Goal: Learn about a topic: Learn about a topic

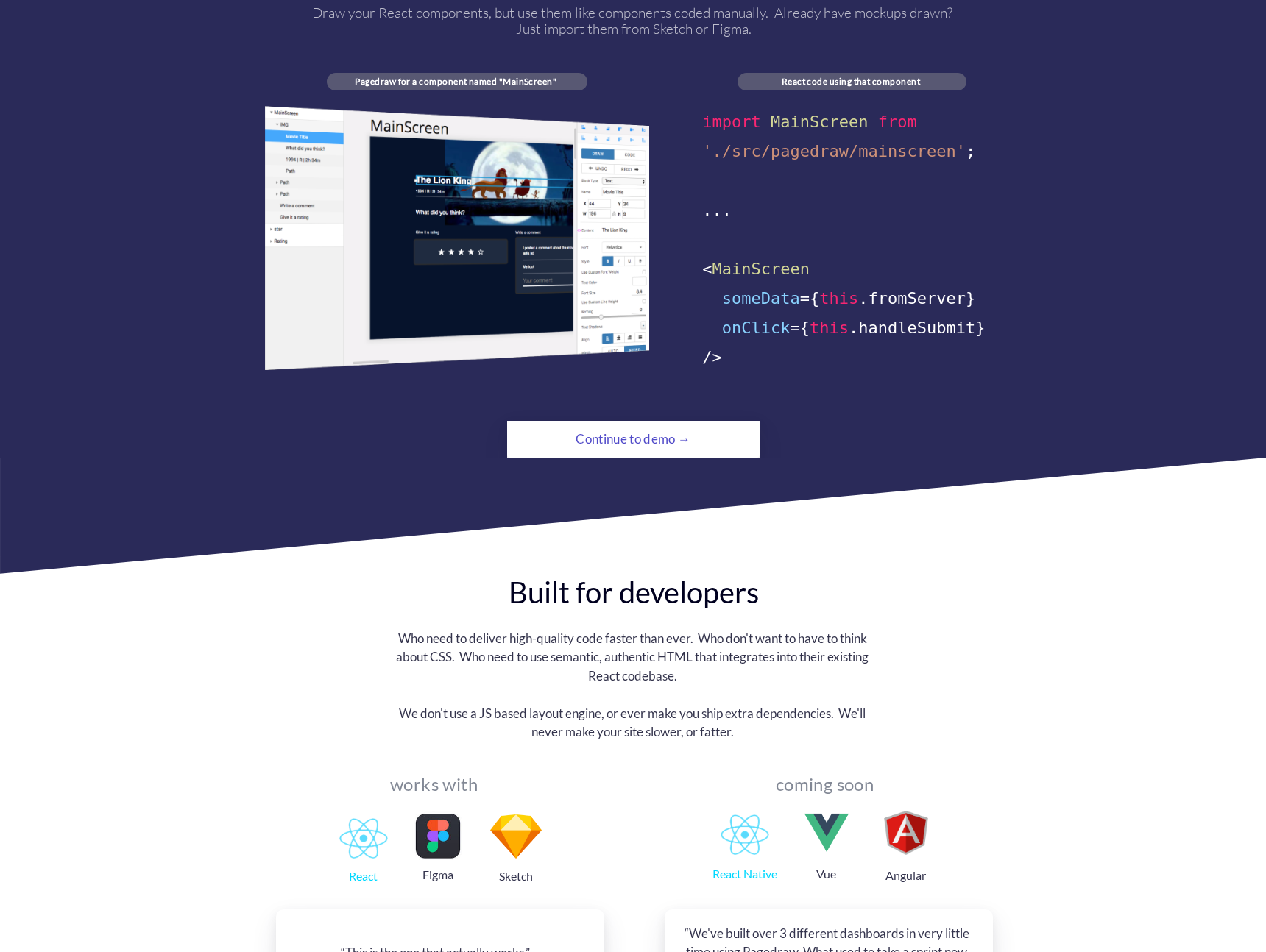
scroll to position [948, 0]
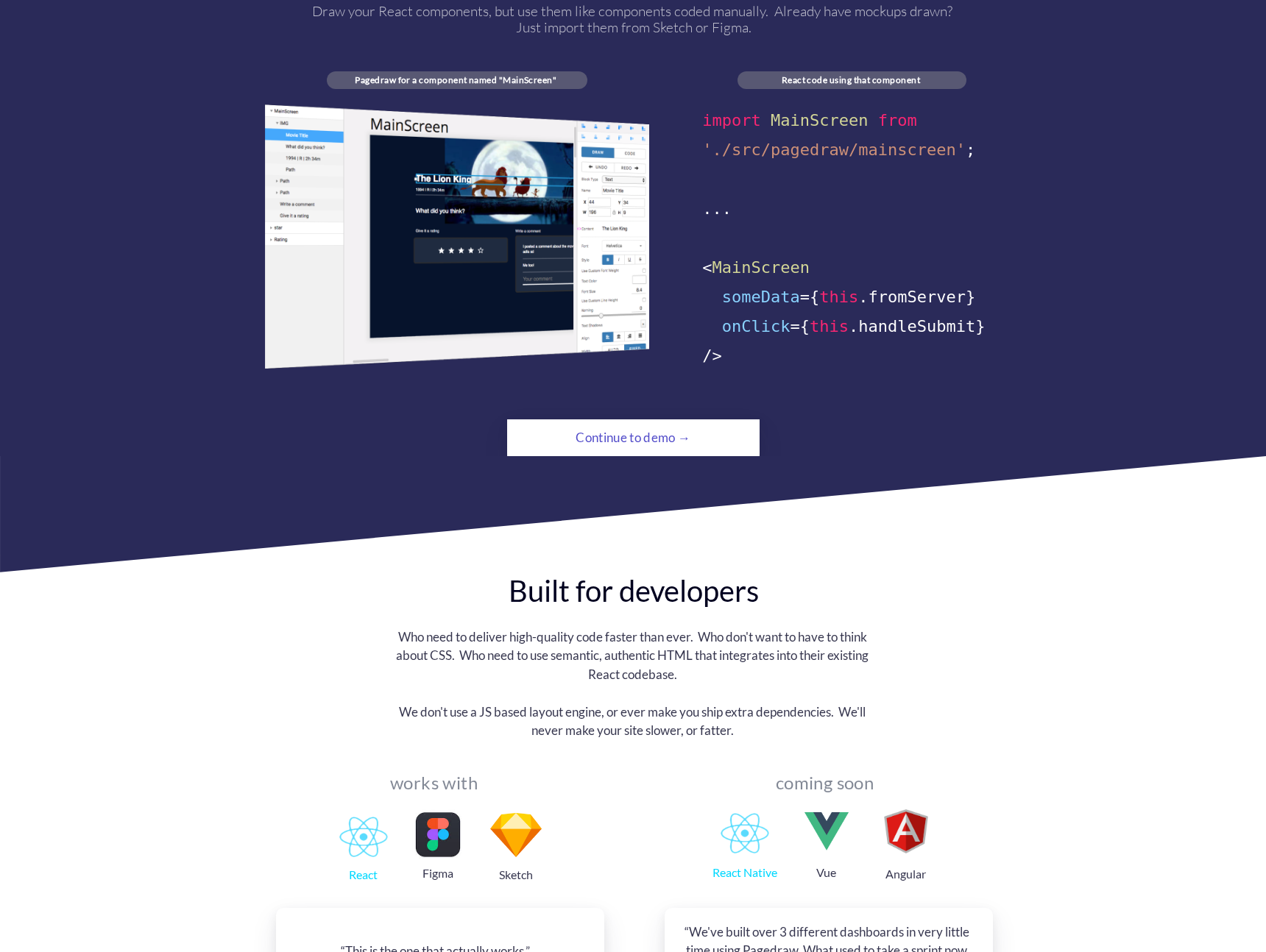
click at [604, 426] on div "Continue to demo →" at bounding box center [633, 437] width 173 height 30
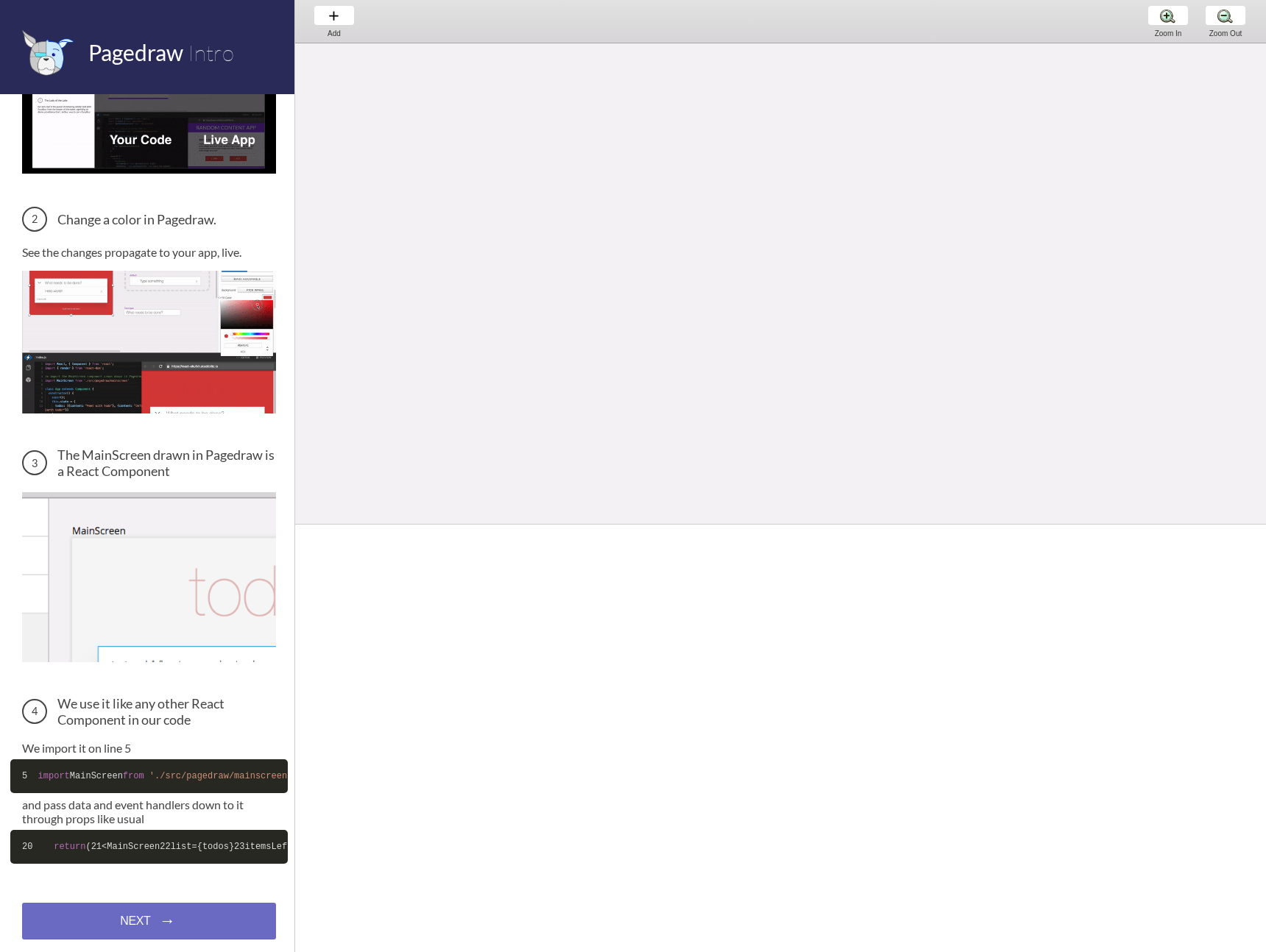
scroll to position [732, 70]
click at [131, 220] on h3 "Change a color in Pagedraw." at bounding box center [149, 220] width 254 height 25
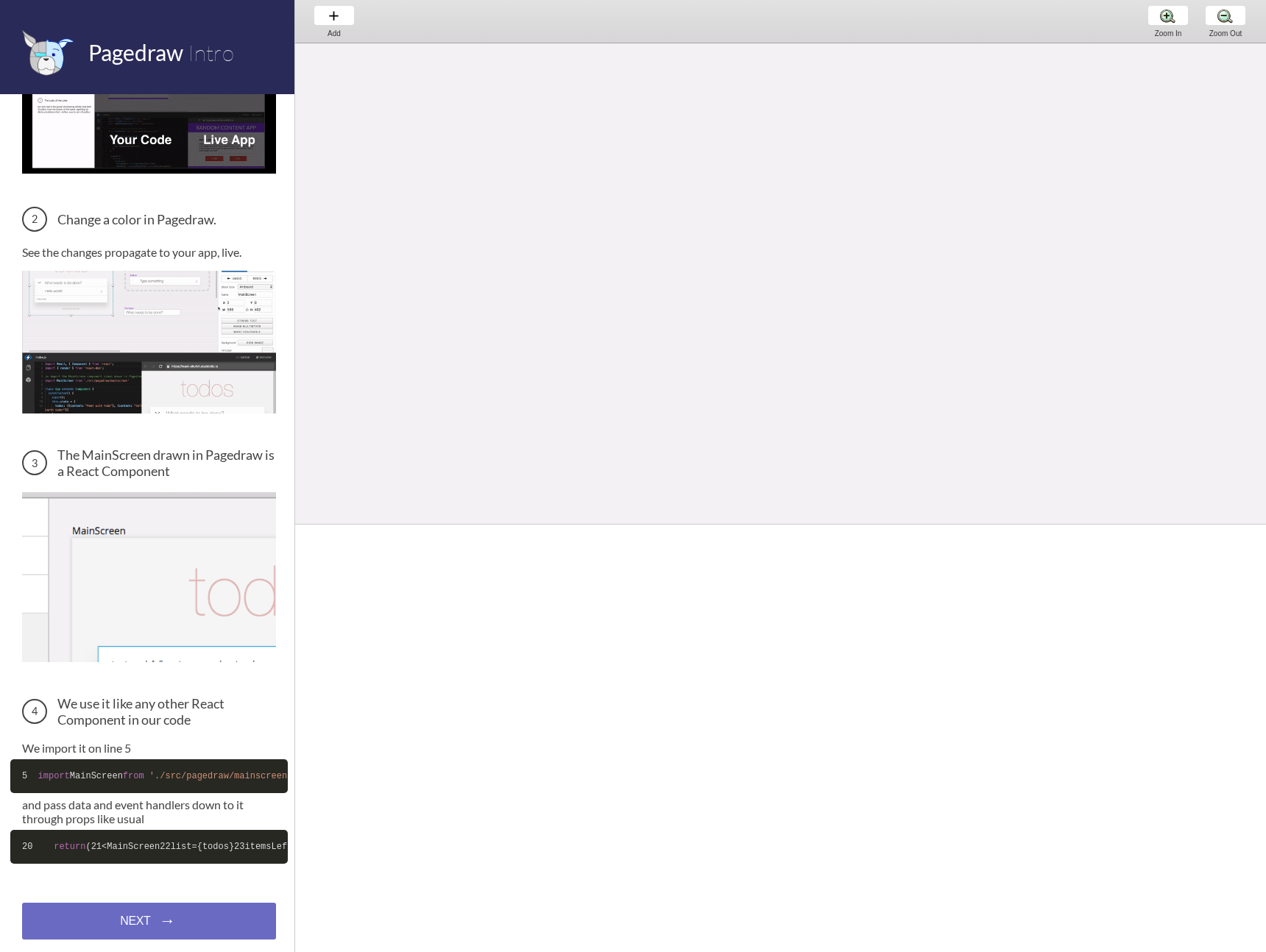
click at [123, 382] on img at bounding box center [149, 341] width 254 height 143
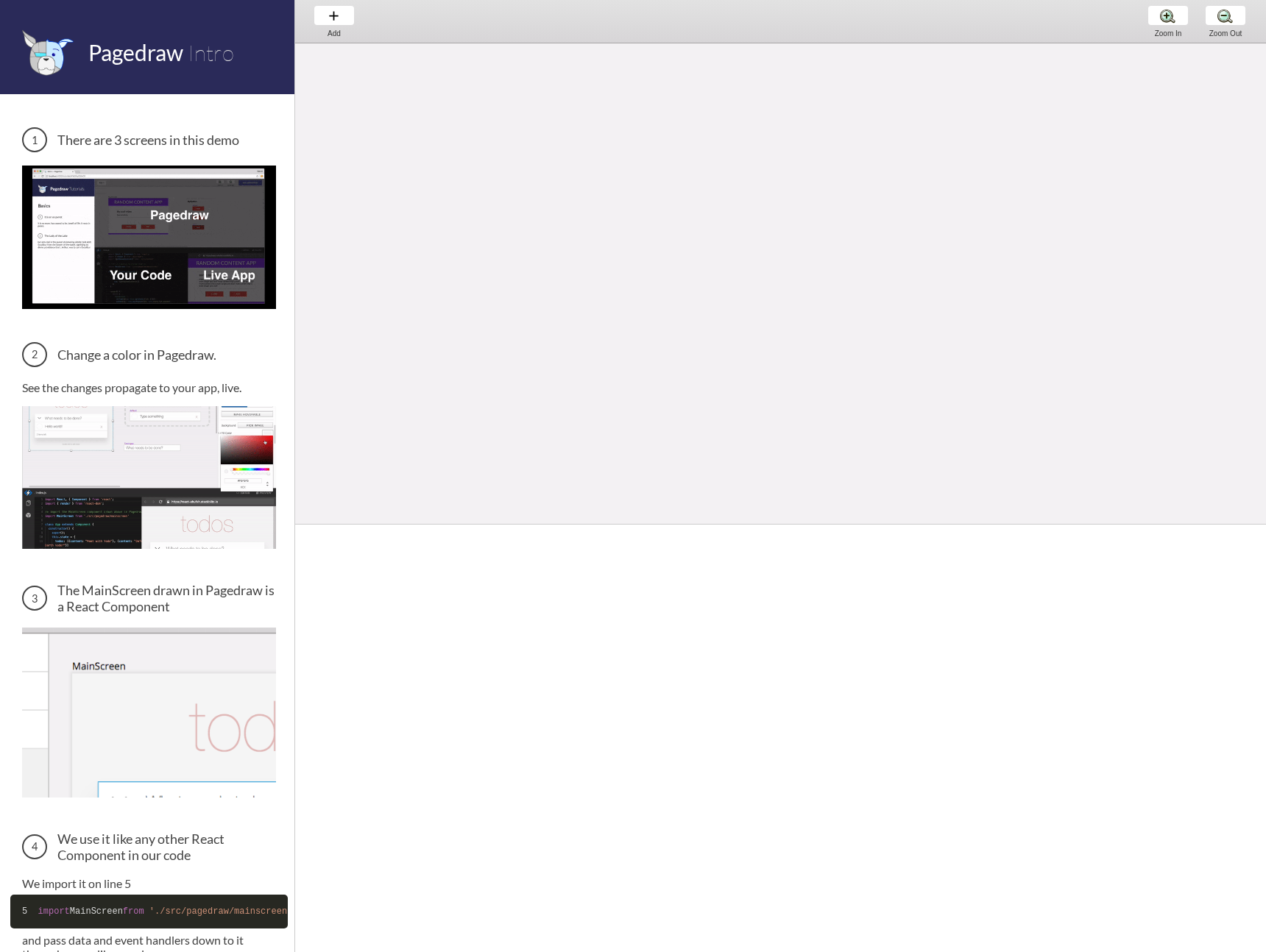
click at [115, 136] on h3 "There are 3 screens in this demo" at bounding box center [149, 140] width 254 height 25
click at [34, 141] on h3 "There are 3 screens in this demo" at bounding box center [149, 140] width 254 height 25
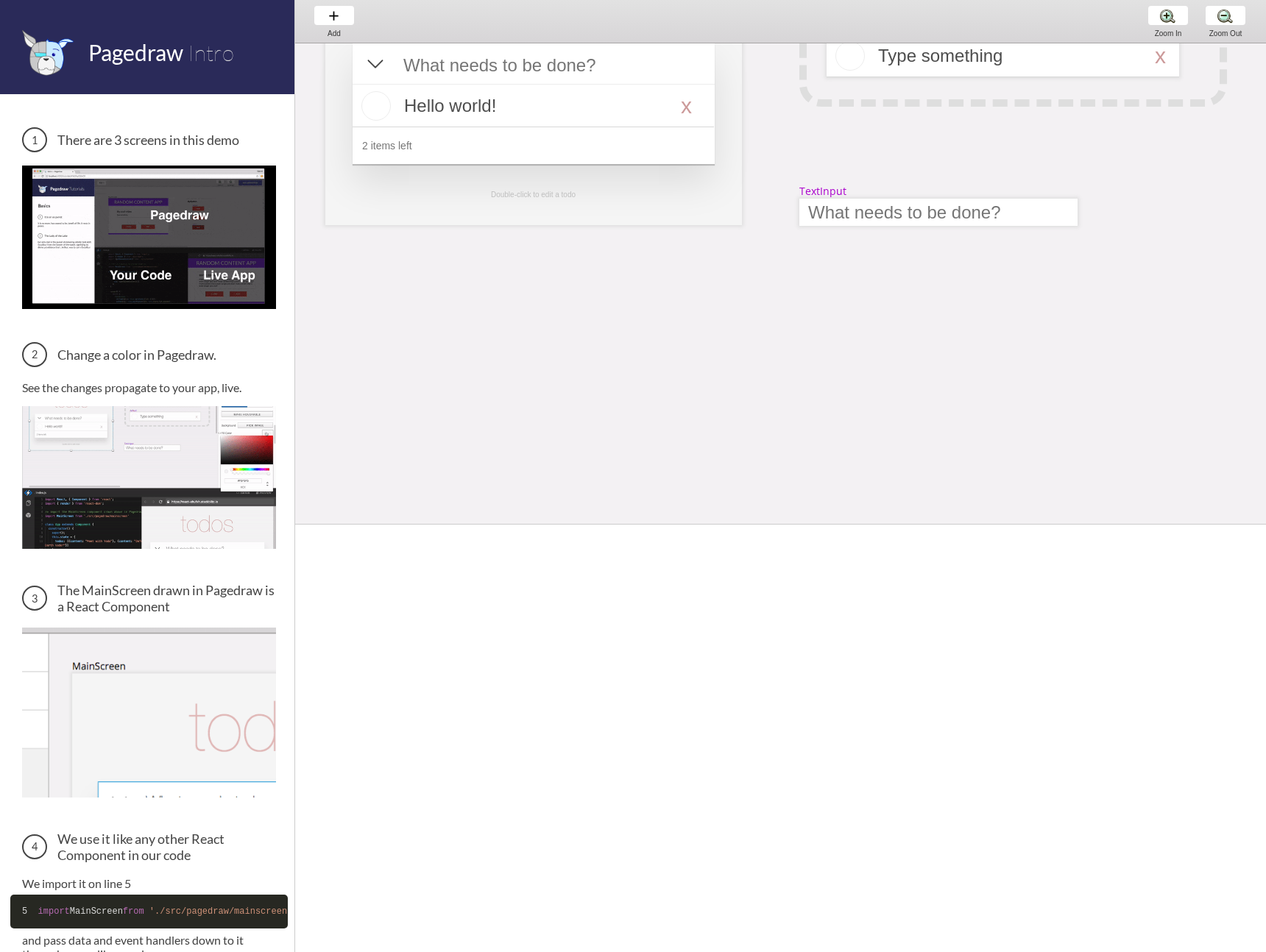
scroll to position [0, 70]
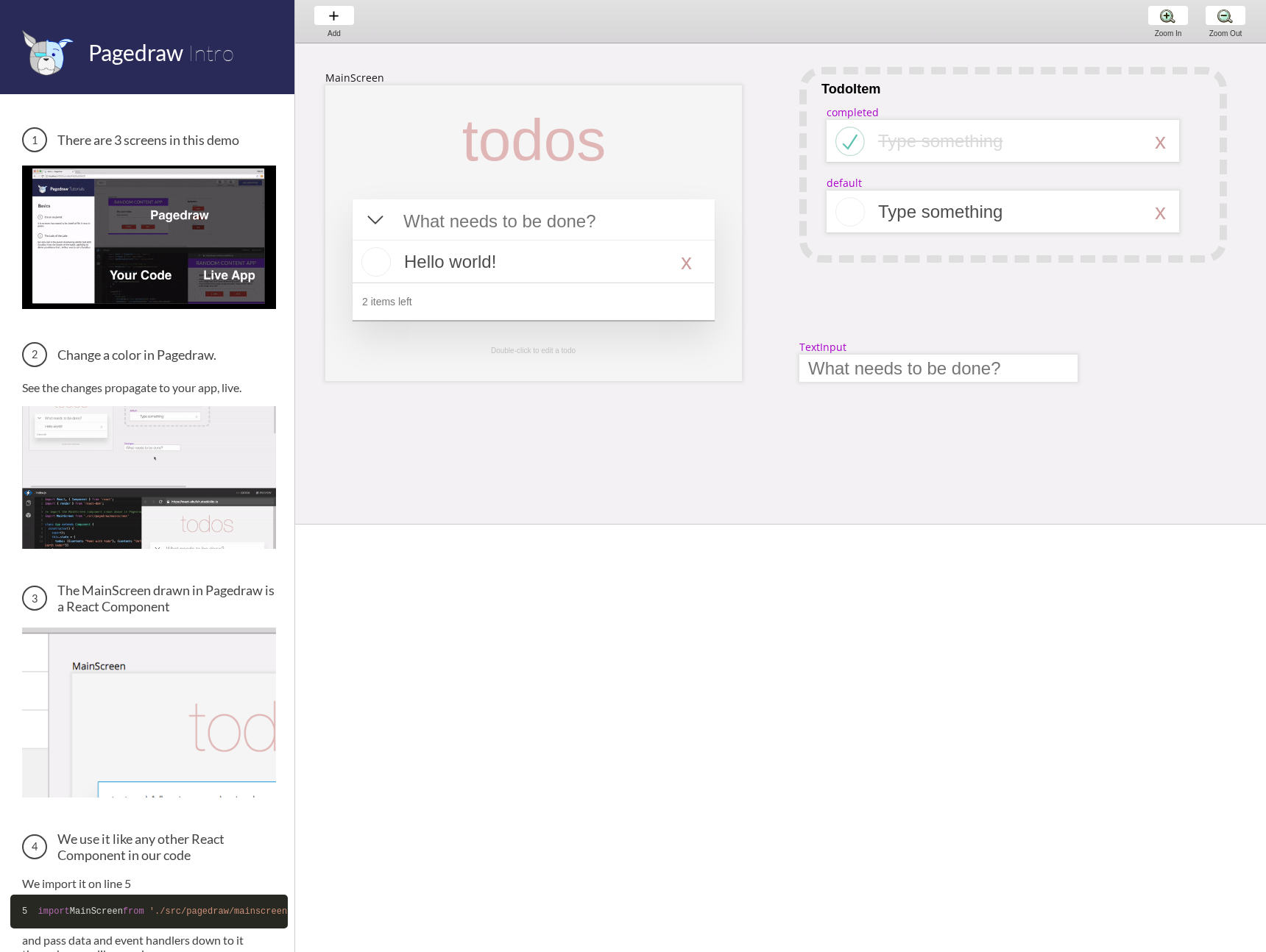
click at [158, 197] on img at bounding box center [149, 237] width 254 height 143
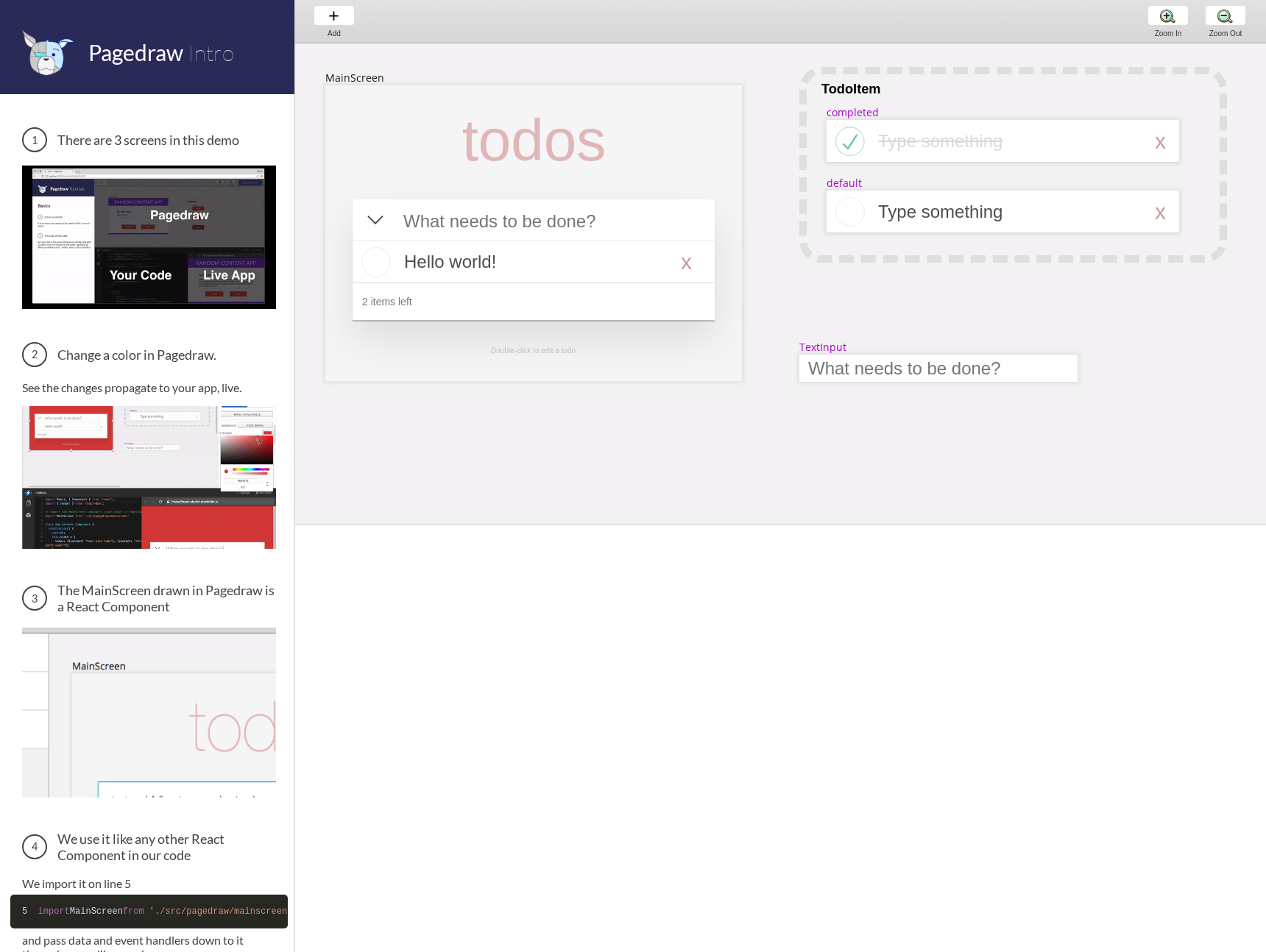
click at [144, 285] on img at bounding box center [149, 237] width 254 height 143
click at [194, 218] on img at bounding box center [149, 237] width 254 height 143
click at [662, 111] on div at bounding box center [533, 233] width 416 height 296
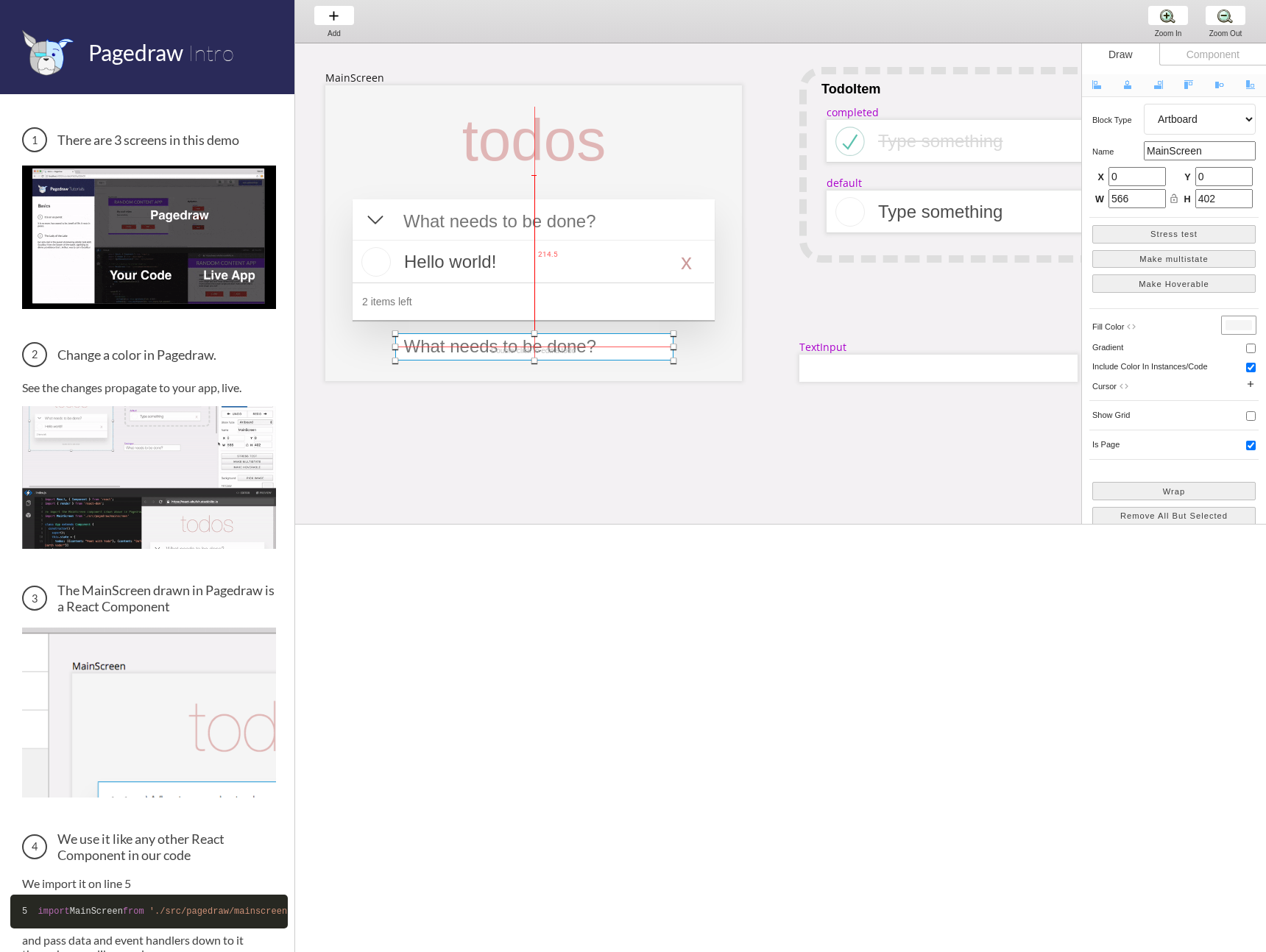
drag, startPoint x: 871, startPoint y: 371, endPoint x: 467, endPoint y: 348, distance: 404.7
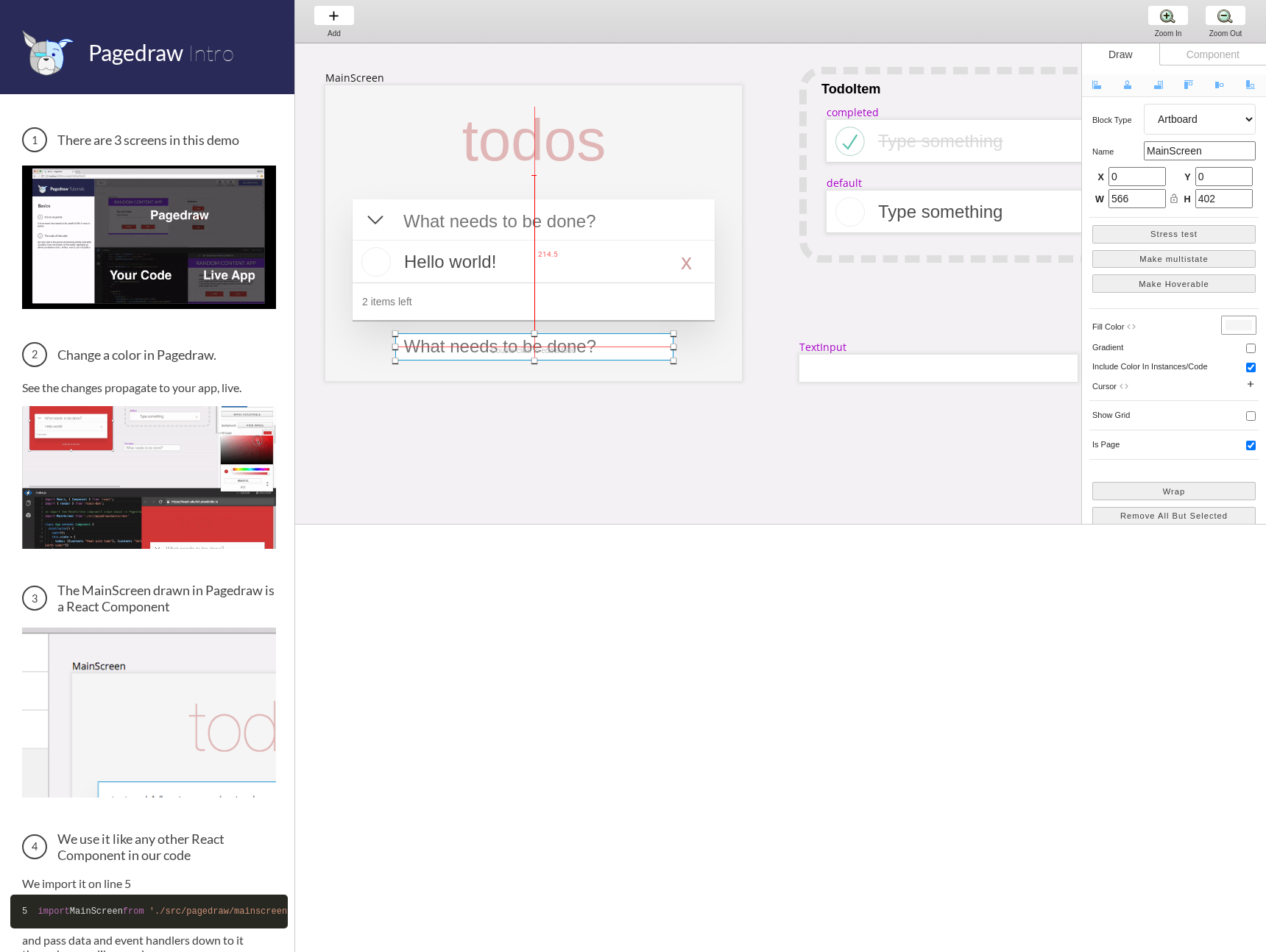
click at [467, 348] on div at bounding box center [534, 347] width 278 height 27
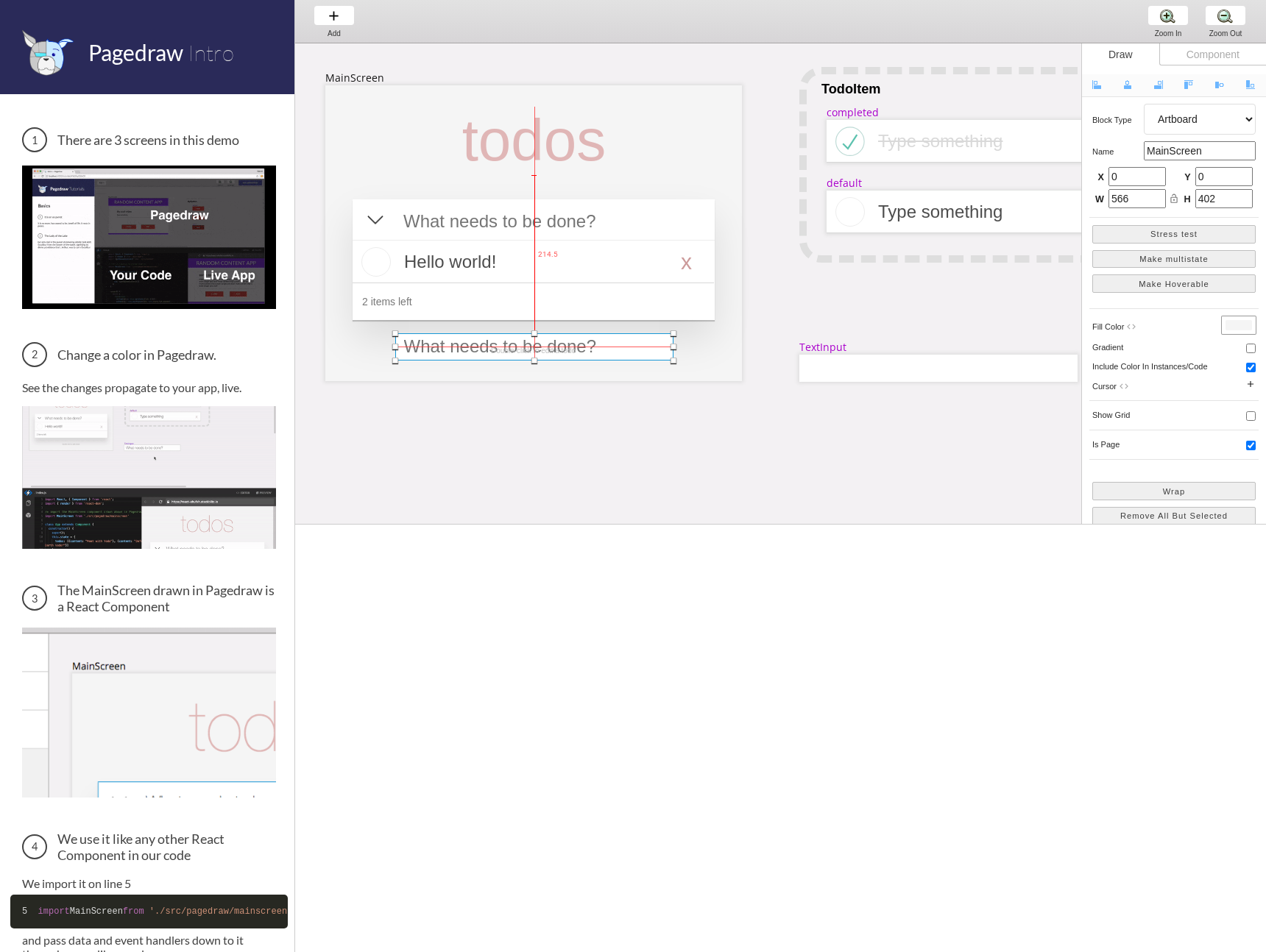
select select "9"
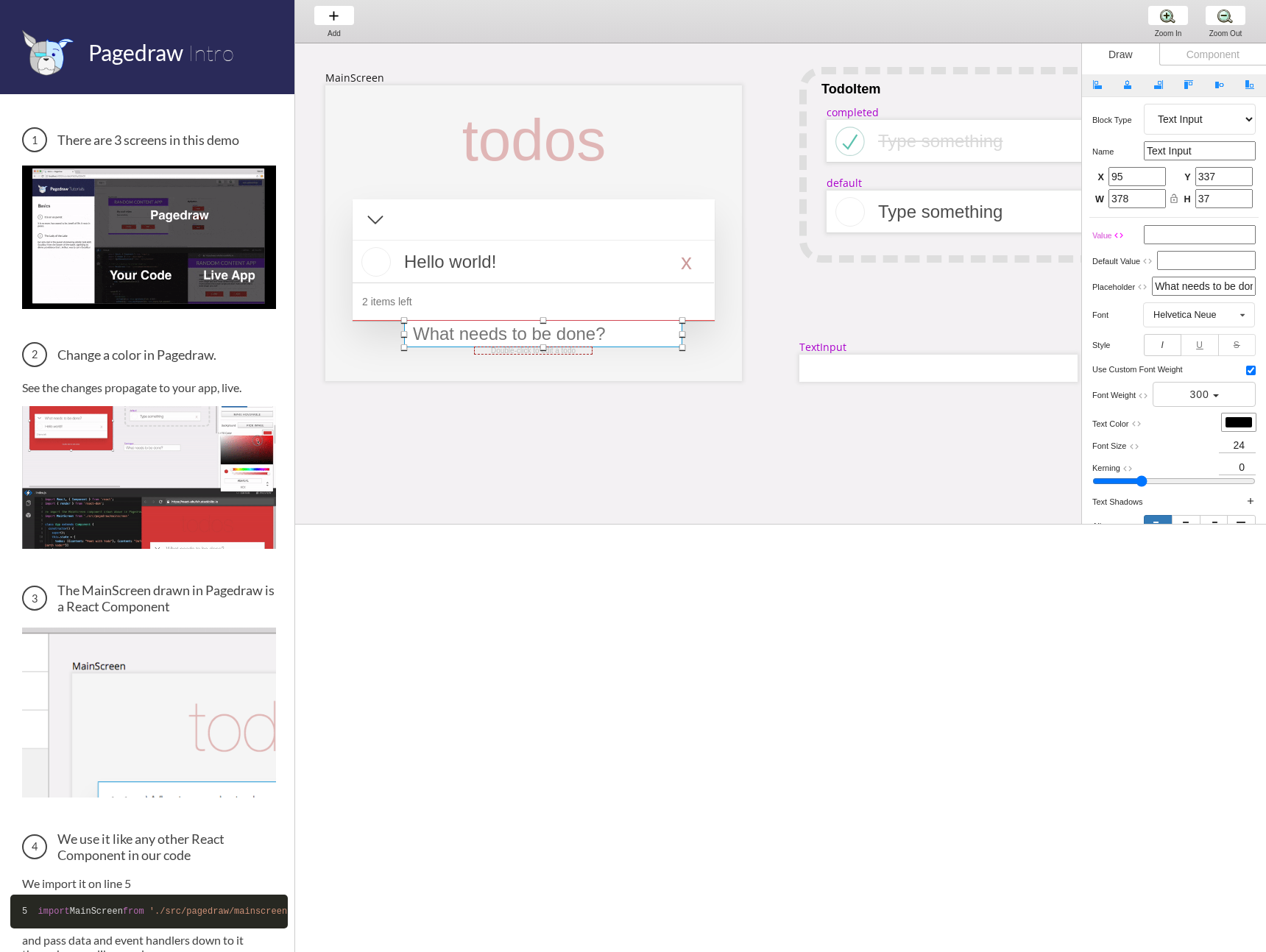
drag, startPoint x: 473, startPoint y: 349, endPoint x: 481, endPoint y: 337, distance: 14.4
click at [481, 337] on div at bounding box center [543, 334] width 278 height 27
type input "107"
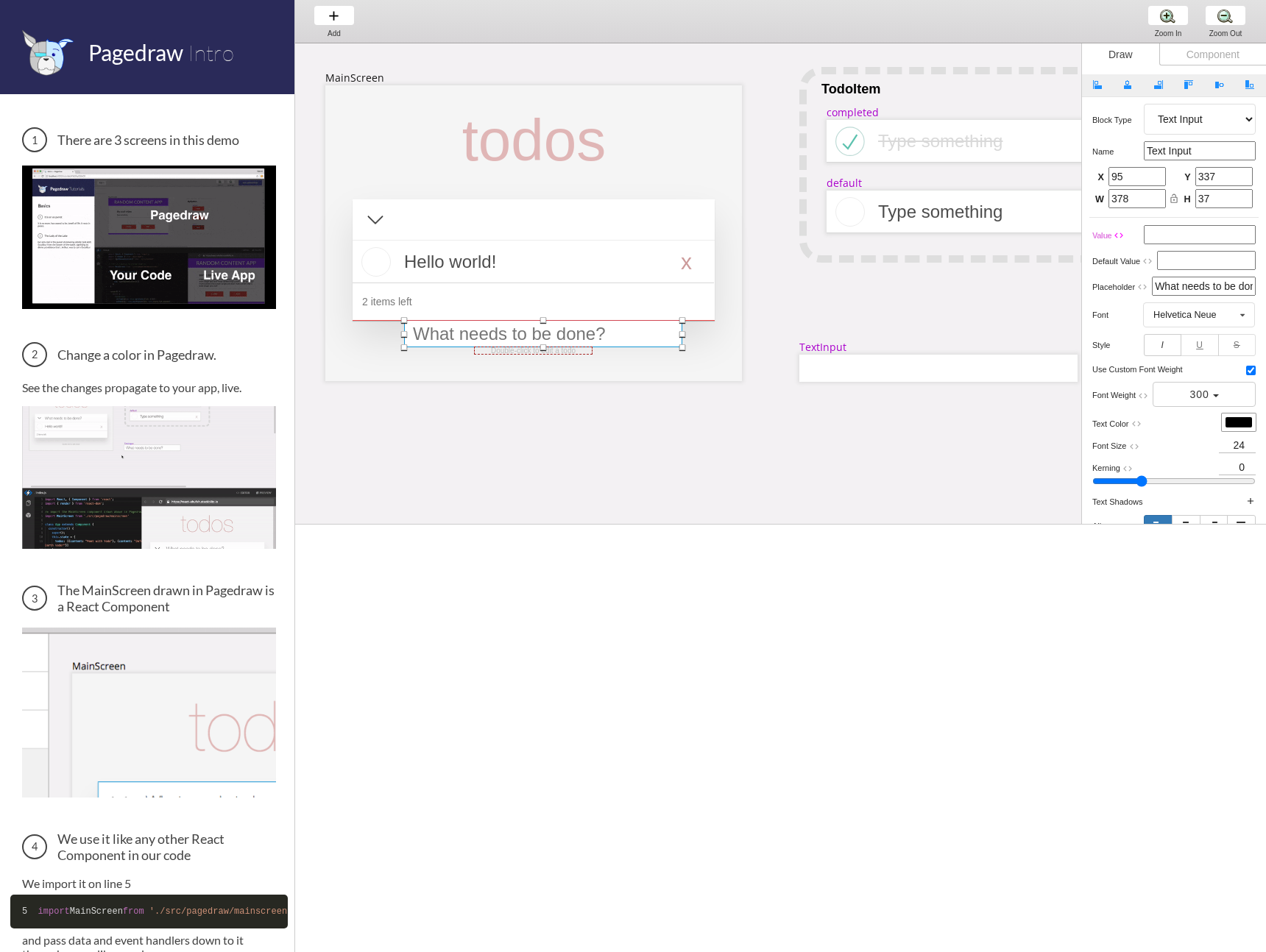
type input "319"
